Goal: Use online tool/utility: Use online tool/utility

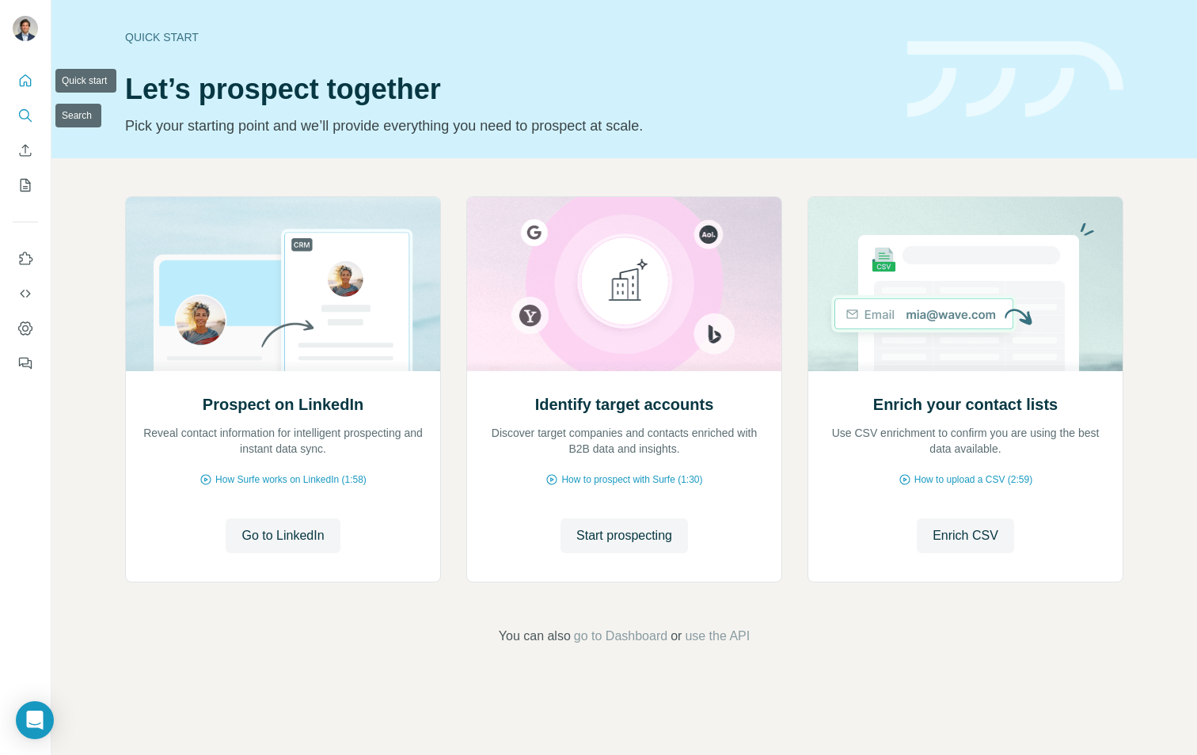
click at [25, 117] on icon "Search" at bounding box center [25, 116] width 16 height 16
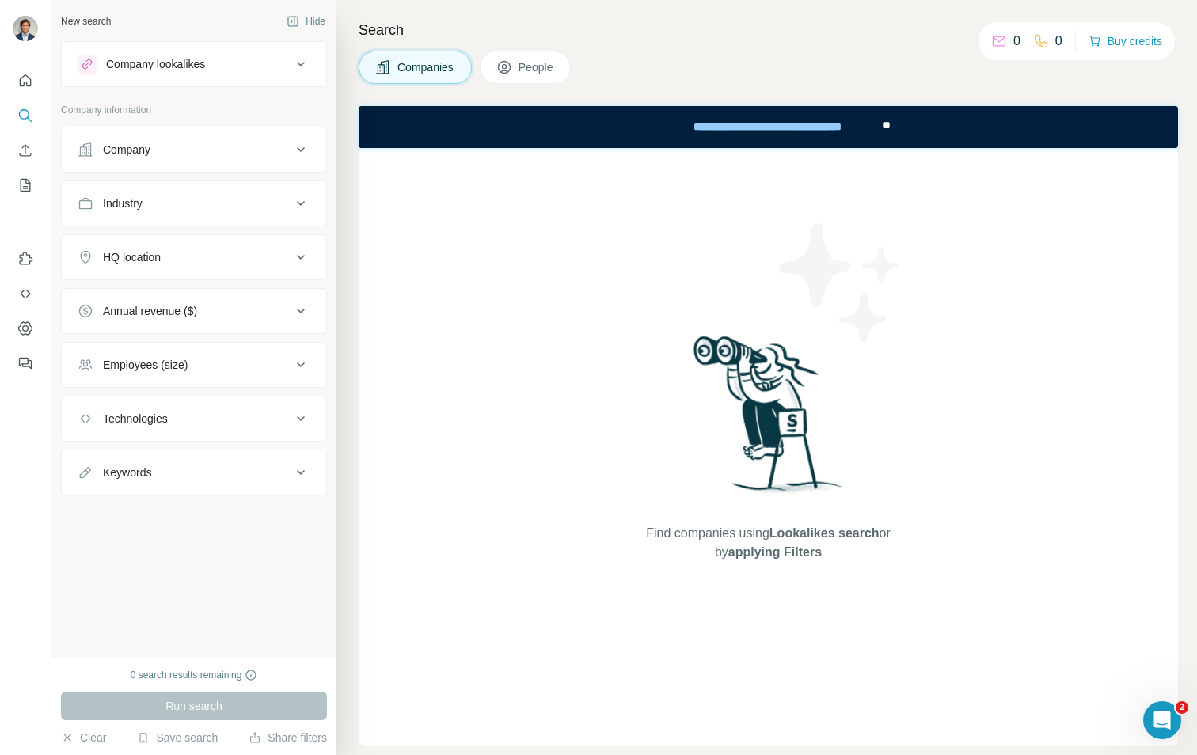
click at [161, 146] on div "Company" at bounding box center [185, 150] width 214 height 16
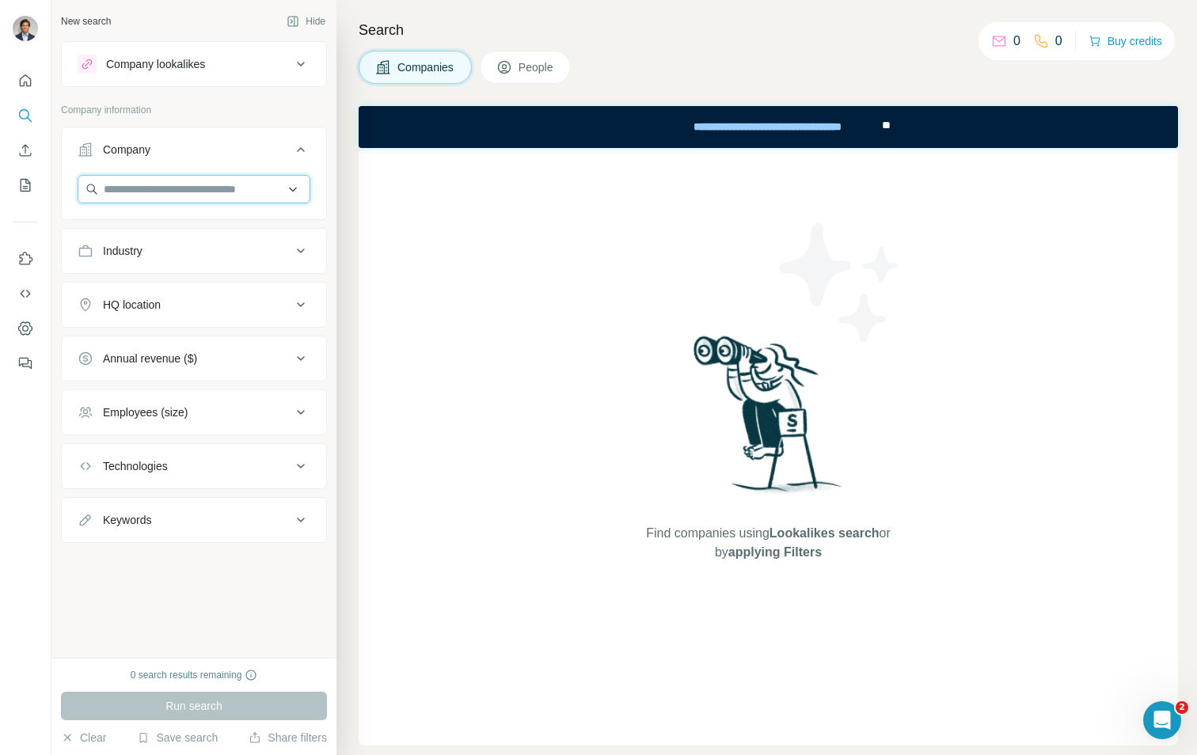
click at [172, 192] on input "text" at bounding box center [194, 189] width 233 height 28
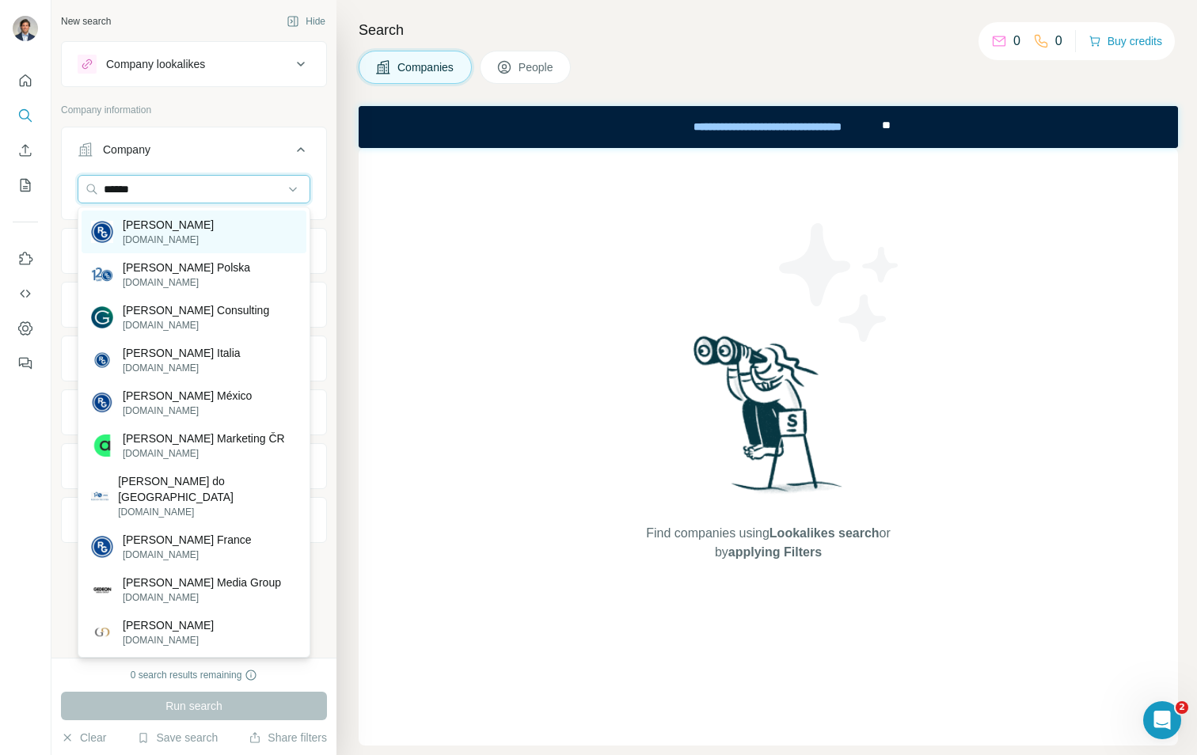
type input "******"
click at [172, 223] on p "[PERSON_NAME]" at bounding box center [168, 225] width 91 height 16
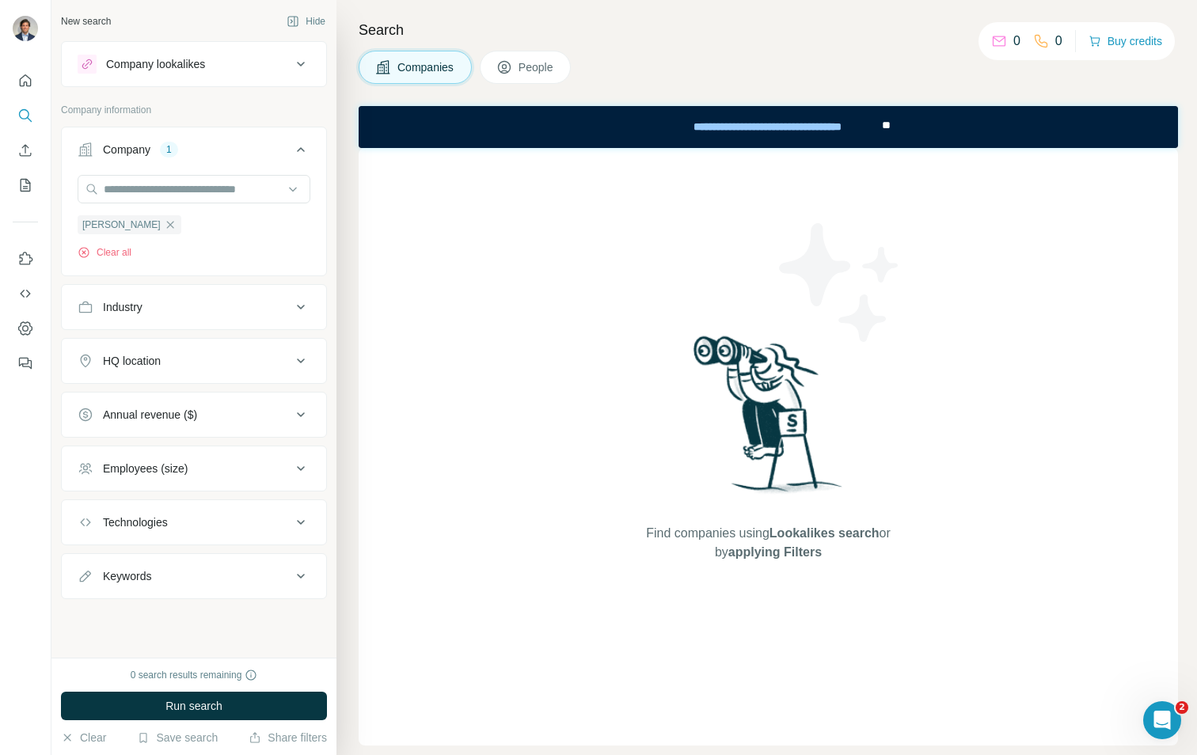
click at [293, 115] on p "Company information" at bounding box center [194, 110] width 266 height 14
click at [195, 707] on span "Run search" at bounding box center [193, 706] width 57 height 16
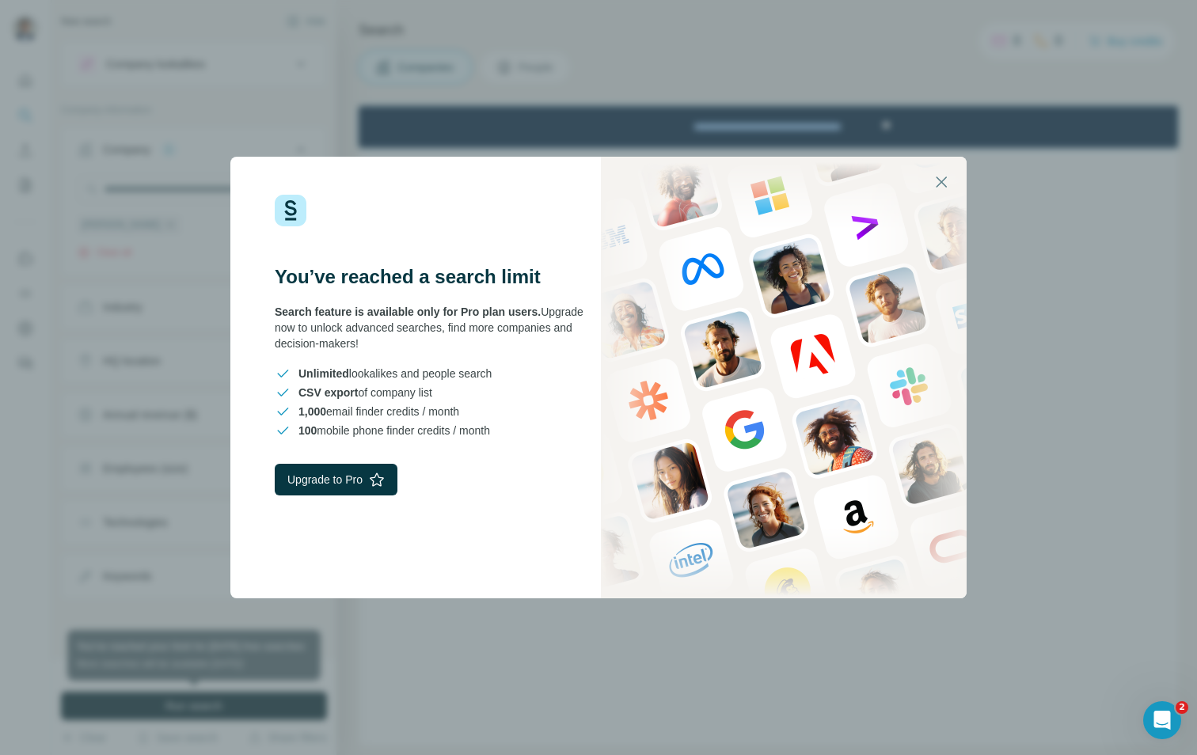
click at [939, 177] on icon "button" at bounding box center [941, 182] width 19 height 19
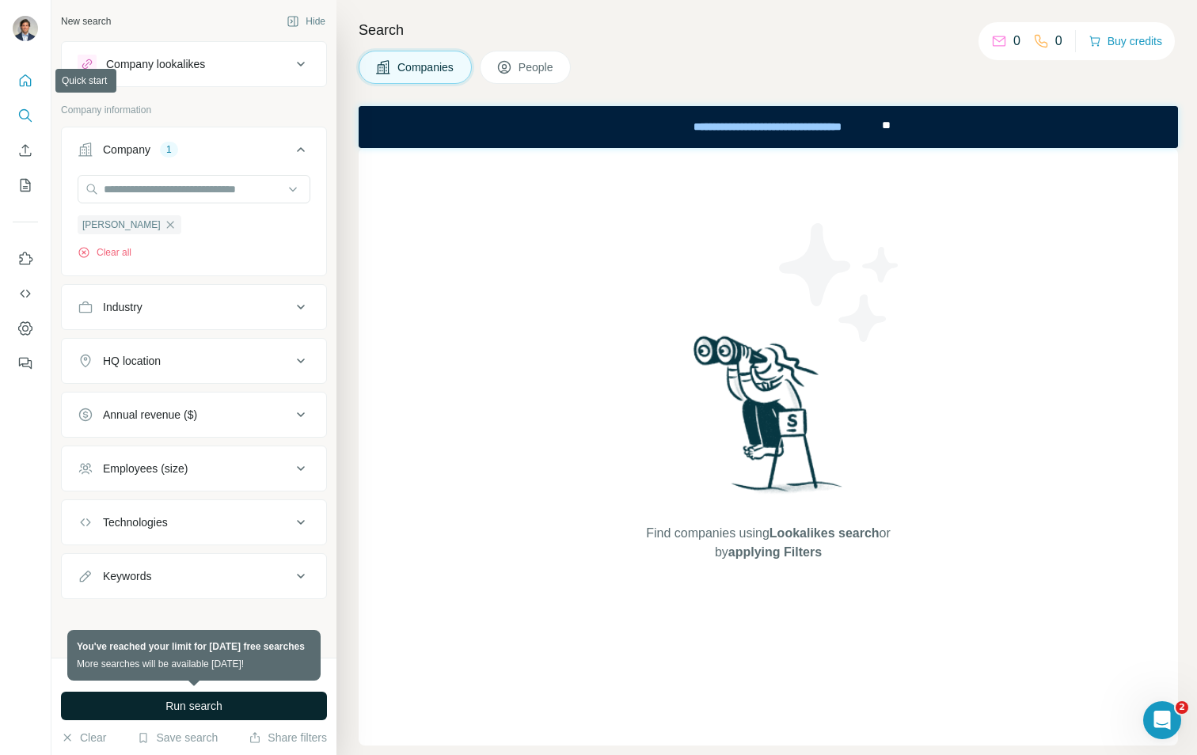
click at [30, 77] on icon "Quick start" at bounding box center [25, 81] width 16 height 16
